Goal: Complete application form

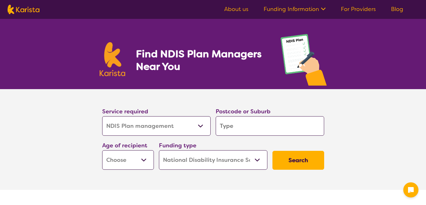
select select "NDIS Plan management"
select select "NDIS"
select select "NDIS Plan management"
select select "NDIS"
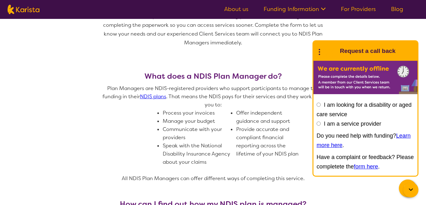
scroll to position [221, 0]
click at [318, 122] on input "I am a service provider" at bounding box center [318, 124] width 4 height 4
radio input "true"
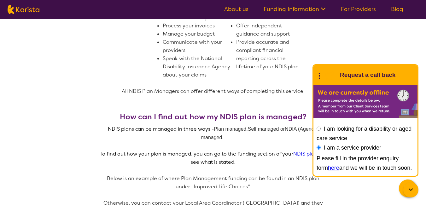
scroll to position [315, 0]
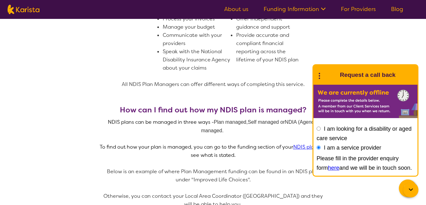
click at [328, 167] on link "here" at bounding box center [333, 168] width 11 height 6
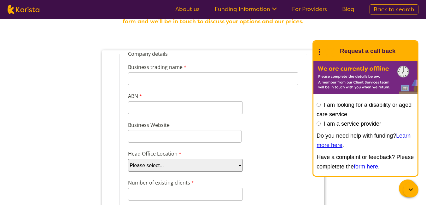
scroll to position [32, 0]
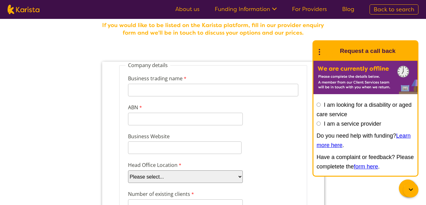
click at [407, 188] on icon at bounding box center [411, 190] width 8 height 8
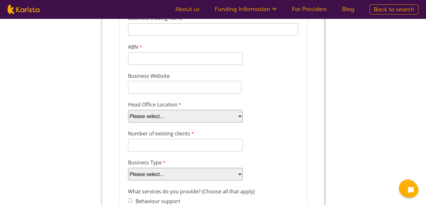
scroll to position [95, 0]
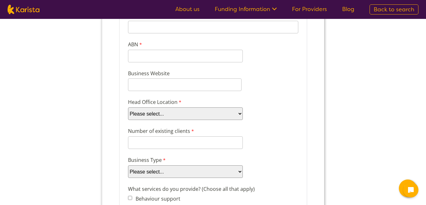
click at [161, 117] on select "Please select... ACT [GEOGRAPHIC_DATA] NT QLD SA TAS [GEOGRAPHIC_DATA] [GEOGRAP…" at bounding box center [185, 113] width 115 height 13
click at [272, 146] on div "Number of existing clients 8 characters left." at bounding box center [212, 138] width 175 height 24
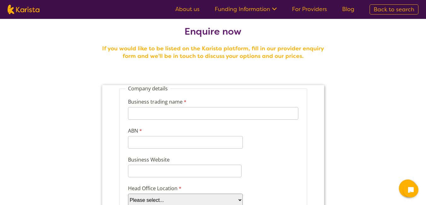
scroll to position [0, 0]
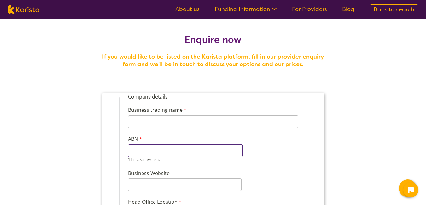
click at [147, 153] on input "ABN" at bounding box center [185, 150] width 115 height 13
paste input "20 793 685"
type input "20 793 685"
click at [175, 106] on label "Business trading name" at bounding box center [158, 110] width 60 height 9
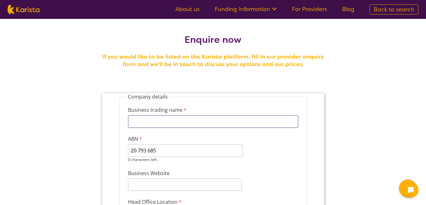
click at [175, 115] on input "Business trading name" at bounding box center [213, 121] width 170 height 13
click at [170, 114] on label "Business trading name" at bounding box center [158, 110] width 60 height 9
click at [170, 115] on input "Business trading name" at bounding box center [213, 121] width 170 height 13
click at [169, 121] on input "Business trading name" at bounding box center [213, 121] width 170 height 13
type input "Roshana Care Group"
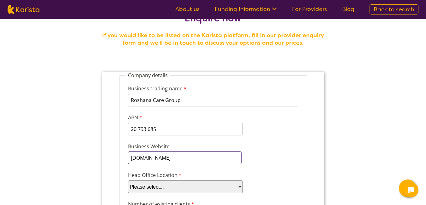
scroll to position [32, 0]
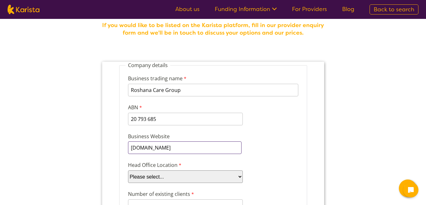
type input "[DOMAIN_NAME]"
click at [195, 177] on select "Please select... ACT [GEOGRAPHIC_DATA] NT QLD SA TAS [GEOGRAPHIC_DATA] [GEOGRAP…" at bounding box center [185, 176] width 115 height 13
select select "tfa_101"
click at [128, 170] on select "Please select... ACT [GEOGRAPHIC_DATA] NT QLD SA TAS [GEOGRAPHIC_DATA] [GEOGRAP…" at bounding box center [185, 176] width 115 height 13
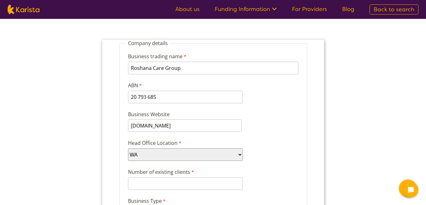
scroll to position [63, 0]
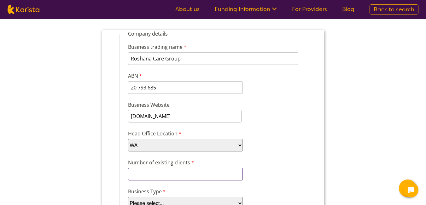
click at [184, 175] on input "Number of existing clients" at bounding box center [185, 174] width 115 height 13
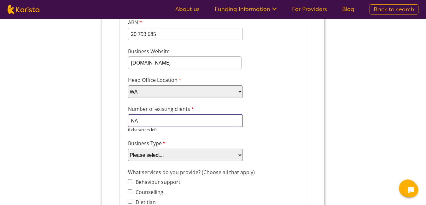
scroll to position [158, 0]
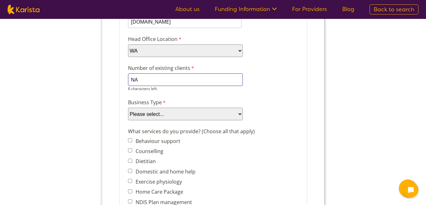
type input "NA"
click at [181, 111] on select "Please select... Company Individual/Sole Trader Other (please specify)" at bounding box center [185, 114] width 115 height 13
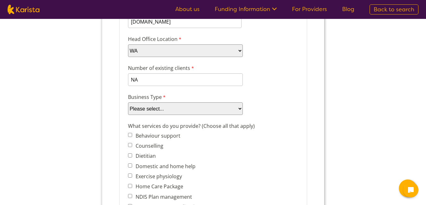
select select "tfa_87"
click at [128, 115] on select "Please select... Company Individual/Sole Trader Other (please specify)" at bounding box center [185, 108] width 115 height 13
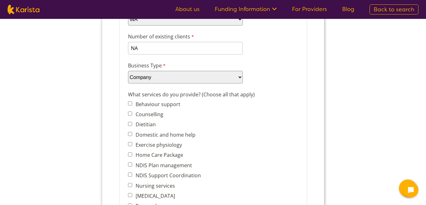
click at [132, 143] on span "Exercise physiology" at bounding box center [171, 145] width 87 height 9
click at [131, 155] on input "Home Care Package" at bounding box center [130, 155] width 4 height 4
checkbox input "true"
click at [131, 145] on input "Exercise physiology" at bounding box center [130, 144] width 4 height 4
checkbox input "true"
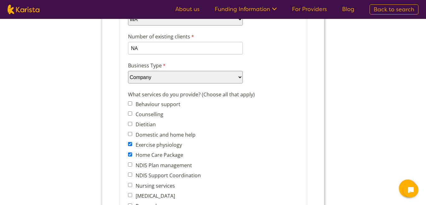
click at [130, 165] on input "NDIS Plan management" at bounding box center [130, 165] width 4 height 4
checkbox input "true"
click at [129, 174] on input "NDIS Support Coordination" at bounding box center [130, 175] width 4 height 4
checkbox input "true"
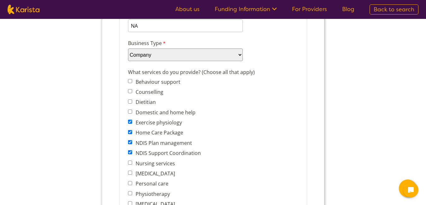
scroll to position [221, 0]
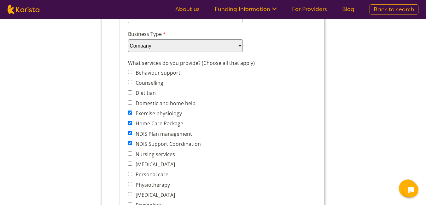
click at [131, 154] on input "Nursing services" at bounding box center [130, 154] width 4 height 4
checkbox input "true"
click at [128, 166] on input "[MEDICAL_DATA]" at bounding box center [130, 164] width 4 height 4
checkbox input "true"
click at [131, 175] on input "Personal care" at bounding box center [130, 174] width 4 height 4
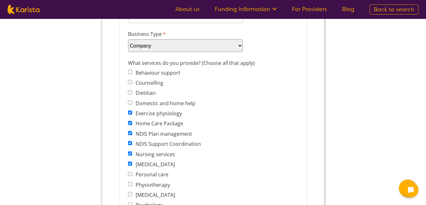
checkbox input "true"
click at [130, 185] on input "Physiotherapy" at bounding box center [130, 184] width 4 height 4
checkbox input "true"
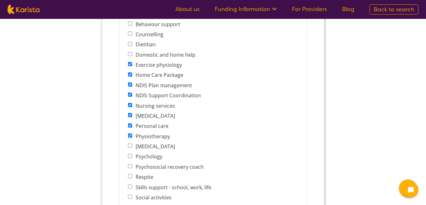
scroll to position [284, 0]
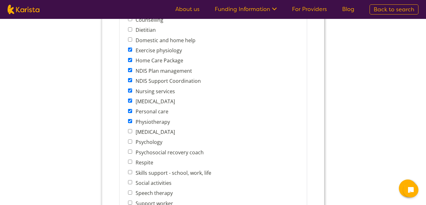
click at [130, 162] on input "Respite" at bounding box center [130, 162] width 4 height 4
checkbox input "true"
click at [129, 122] on input "Physiotherapy" at bounding box center [130, 121] width 4 height 4
checkbox input "false"
click at [130, 110] on input "Personal care" at bounding box center [130, 111] width 4 height 4
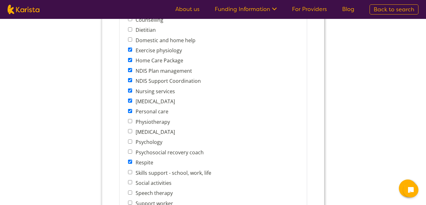
checkbox input "false"
click at [128, 98] on span "[MEDICAL_DATA]" at bounding box center [171, 101] width 87 height 9
click at [133, 101] on label "[MEDICAL_DATA]" at bounding box center [153, 101] width 41 height 7
click at [132, 101] on input "[MEDICAL_DATA]" at bounding box center [130, 101] width 4 height 4
checkbox input "false"
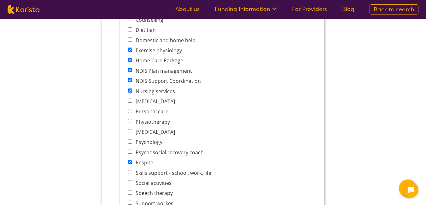
click at [128, 88] on span "Nursing services" at bounding box center [171, 91] width 87 height 9
click at [130, 49] on input "Exercise physiology" at bounding box center [130, 50] width 4 height 4
checkbox input "false"
click at [129, 89] on input "Nursing services" at bounding box center [130, 91] width 4 height 4
checkbox input "false"
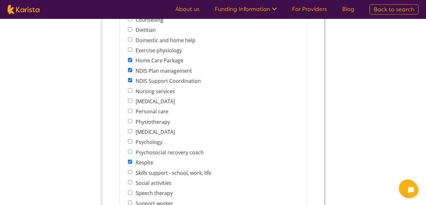
scroll to position [315, 0]
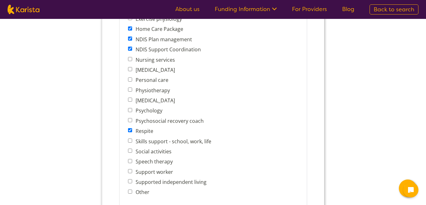
click at [128, 140] on input "Skills support - school, work, life" at bounding box center [130, 141] width 4 height 4
checkbox input "true"
click at [130, 151] on input "Social activities" at bounding box center [130, 151] width 4 height 4
checkbox input "true"
click at [129, 170] on input "Support worker" at bounding box center [130, 171] width 4 height 4
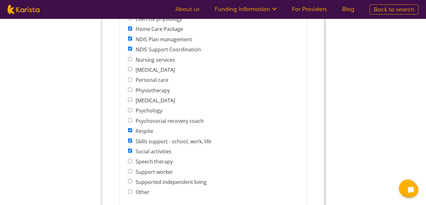
checkbox input "true"
click at [130, 182] on input "Supported independent living" at bounding box center [130, 181] width 4 height 4
checkbox input "true"
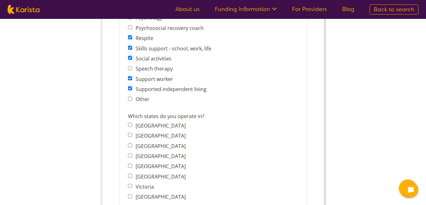
scroll to position [410, 0]
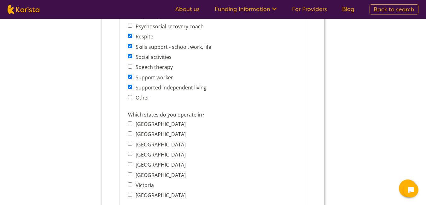
click at [131, 194] on input "[GEOGRAPHIC_DATA]" at bounding box center [130, 195] width 4 height 4
checkbox input "true"
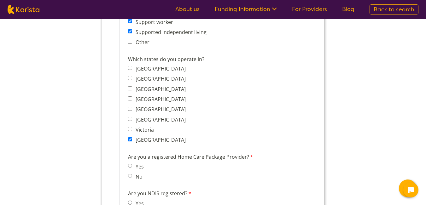
scroll to position [536, 0]
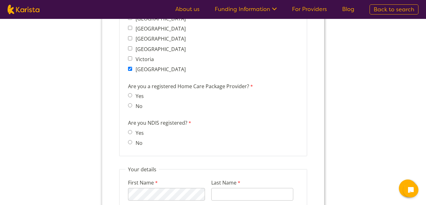
click at [128, 98] on span "Yes" at bounding box center [137, 96] width 19 height 9
click at [130, 94] on input "Yes" at bounding box center [130, 95] width 4 height 4
radio input "true"
click at [128, 130] on input "Yes" at bounding box center [130, 132] width 4 height 4
radio input "true"
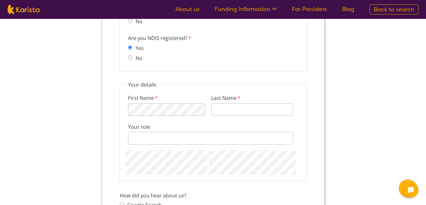
scroll to position [630, 0]
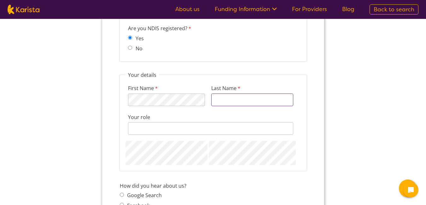
drag, startPoint x: 263, startPoint y: 97, endPoint x: 268, endPoint y: 101, distance: 6.2
click at [263, 97] on input "Last Name" at bounding box center [252, 100] width 82 height 13
type input "{"
type input "[PERSON_NAME]"
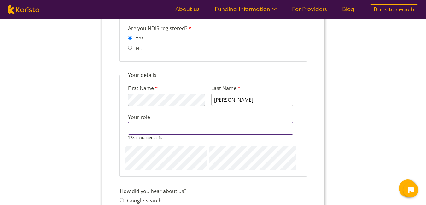
drag, startPoint x: 272, startPoint y: 129, endPoint x: 324, endPoint y: 124, distance: 52.8
click at [271, 129] on input "Your role" at bounding box center [210, 128] width 165 height 13
type input "Marketing"
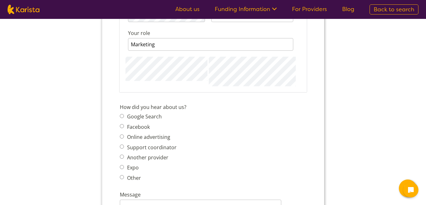
scroll to position [725, 0]
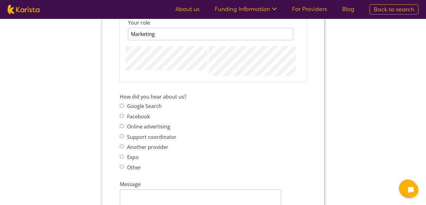
click at [120, 106] on span "Google Search Facebook Online advertising Support coordinator Another provider …" at bounding box center [149, 137] width 61 height 70
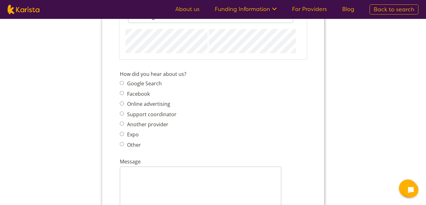
scroll to position [756, 0]
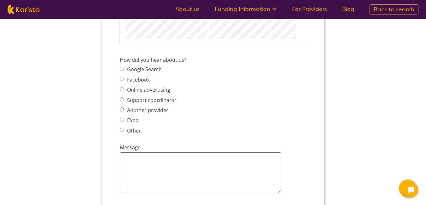
drag, startPoint x: 172, startPoint y: 169, endPoint x: 173, endPoint y: 165, distance: 4.2
click at [173, 169] on textarea "Message" at bounding box center [199, 173] width 161 height 41
click at [121, 67] on input "Google Search" at bounding box center [121, 69] width 4 height 4
radio input "true"
click at [148, 160] on textarea "Message" at bounding box center [199, 173] width 161 height 41
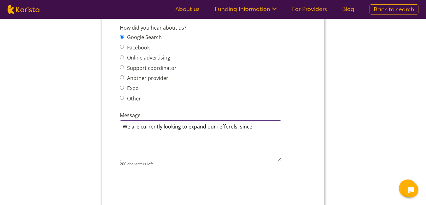
scroll to position [788, 0]
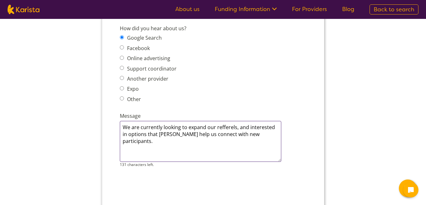
click at [160, 135] on textarea "We are currently looking to expand our refferels, and interested in options tha…" at bounding box center [199, 141] width 161 height 41
click at [158, 135] on textarea "We are currently looking to expand our refferels, and interested in options tha…" at bounding box center [199, 141] width 161 height 41
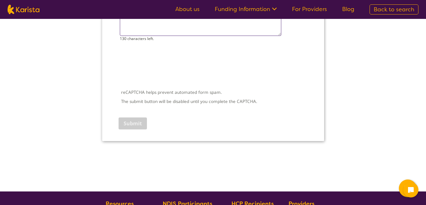
type textarea "We are currently looking to expand our referrals, and interested in options tha…"
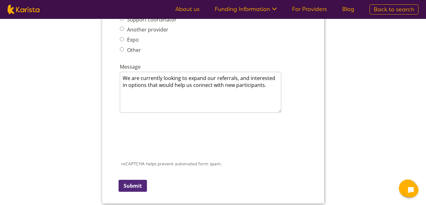
scroll to position [851, 0]
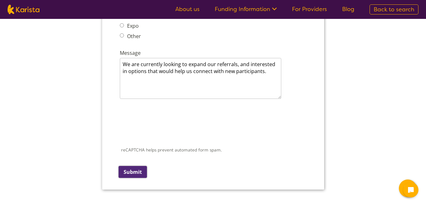
click at [132, 169] on input "Submit" at bounding box center [132, 172] width 28 height 12
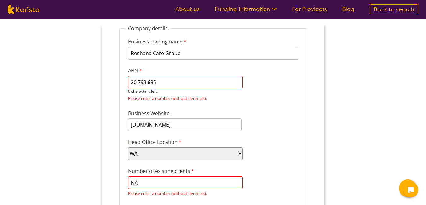
scroll to position [55, 0]
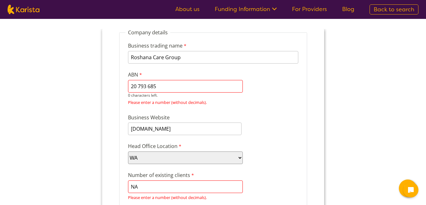
click at [140, 88] on input "20 793 685" at bounding box center [185, 86] width 115 height 13
click at [147, 86] on input "20793 685" at bounding box center [185, 86] width 115 height 13
click at [175, 89] on input "20793685" at bounding box center [185, 86] width 115 height 13
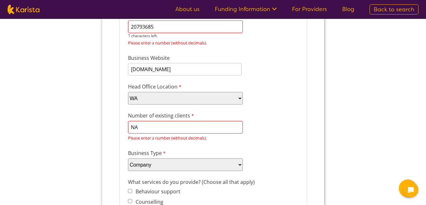
scroll to position [118, 0]
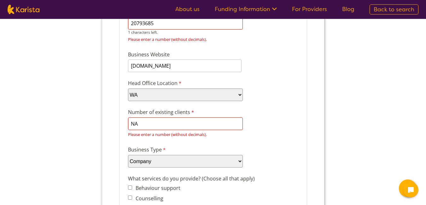
type input "20793685"
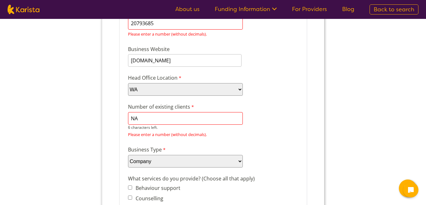
click at [154, 125] on div "NA 6 characters left." at bounding box center [185, 121] width 115 height 18
type input "N"
type input "000"
click at [183, 131] on div "Please enter a number (without decimals)." at bounding box center [213, 134] width 170 height 9
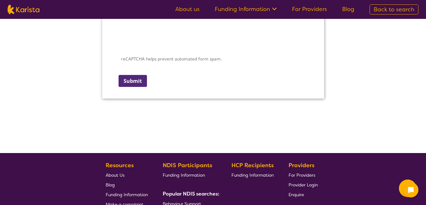
scroll to position [969, 0]
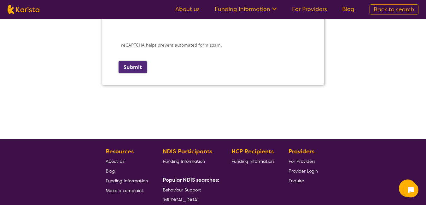
click at [128, 67] on input "Submit" at bounding box center [132, 67] width 28 height 12
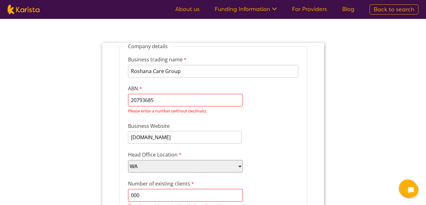
scroll to position [9, 0]
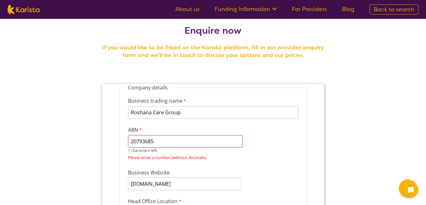
click at [159, 142] on input "20793685" at bounding box center [185, 141] width 115 height 13
type input "2"
type input "20793685696"
click at [204, 180] on input "[DOMAIN_NAME]" at bounding box center [184, 184] width 113 height 13
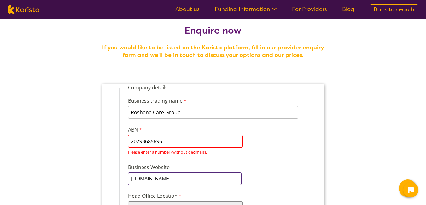
scroll to position [104, 0]
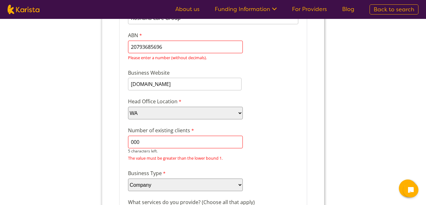
click at [184, 138] on input "000" at bounding box center [185, 142] width 115 height 13
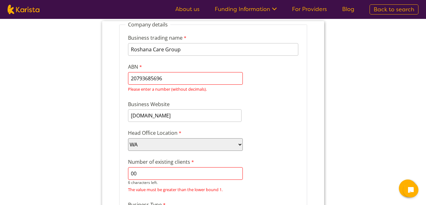
type input "0"
type input "f"
type input "0"
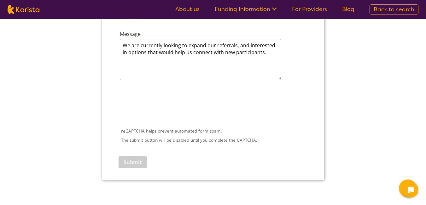
scroll to position [892, 0]
type input "1"
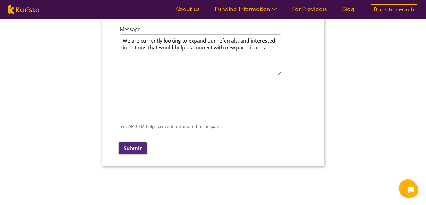
click at [132, 152] on input "Submit" at bounding box center [132, 148] width 28 height 12
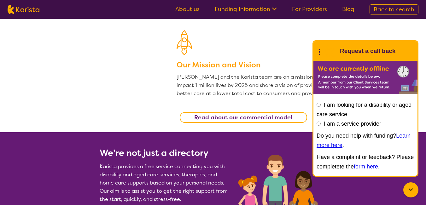
scroll to position [158, 0]
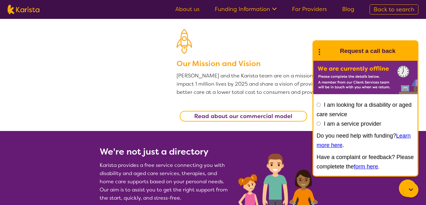
click at [305, 45] on div at bounding box center [251, 43] width 150 height 28
click at [409, 190] on icon at bounding box center [411, 190] width 8 height 8
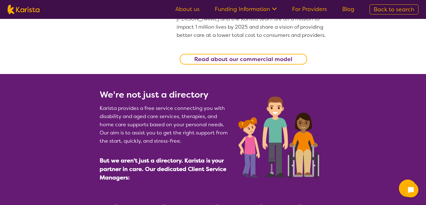
scroll to position [221, 0]
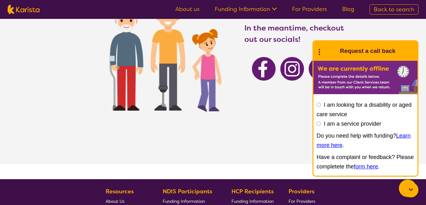
scroll to position [95, 0]
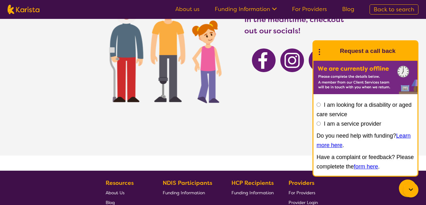
click at [406, 188] on div at bounding box center [410, 189] width 15 height 15
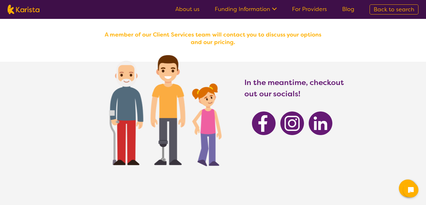
scroll to position [0, 0]
